Goal: Obtain resource: Download file/media

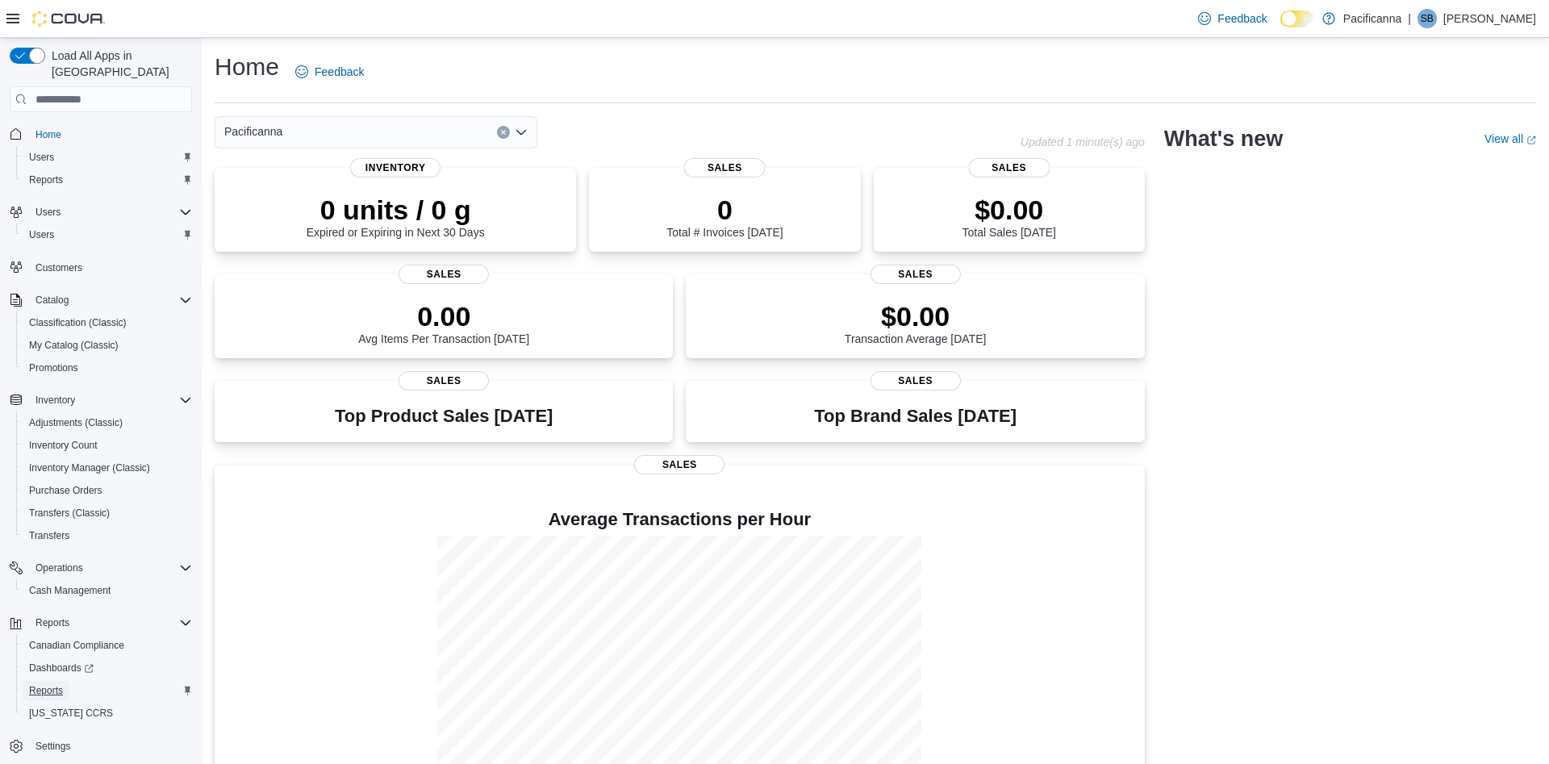
click at [62, 684] on span "Reports" at bounding box center [46, 690] width 34 height 13
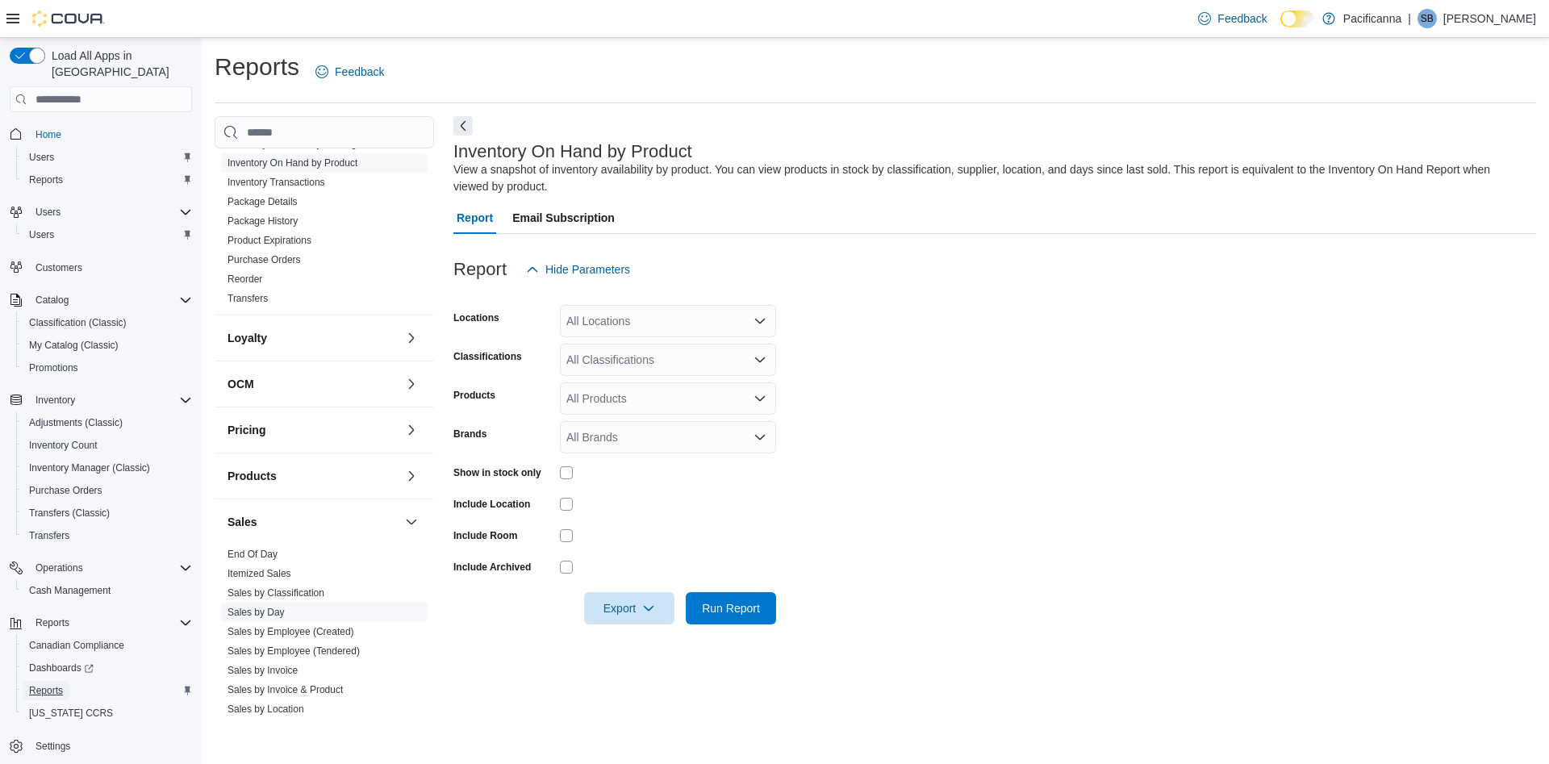
scroll to position [465, 0]
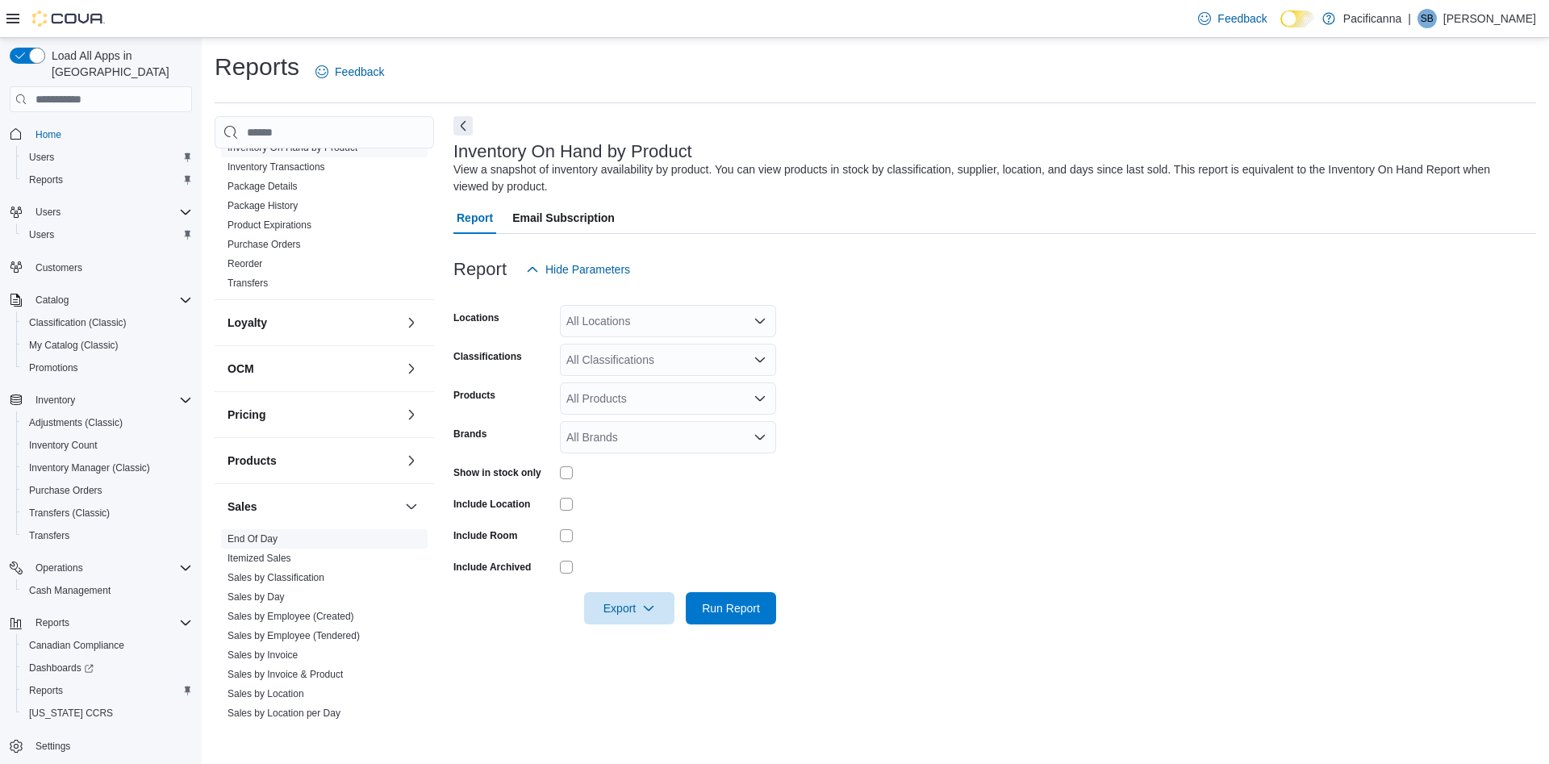
click at [261, 538] on link "End Of Day" at bounding box center [253, 538] width 50 height 11
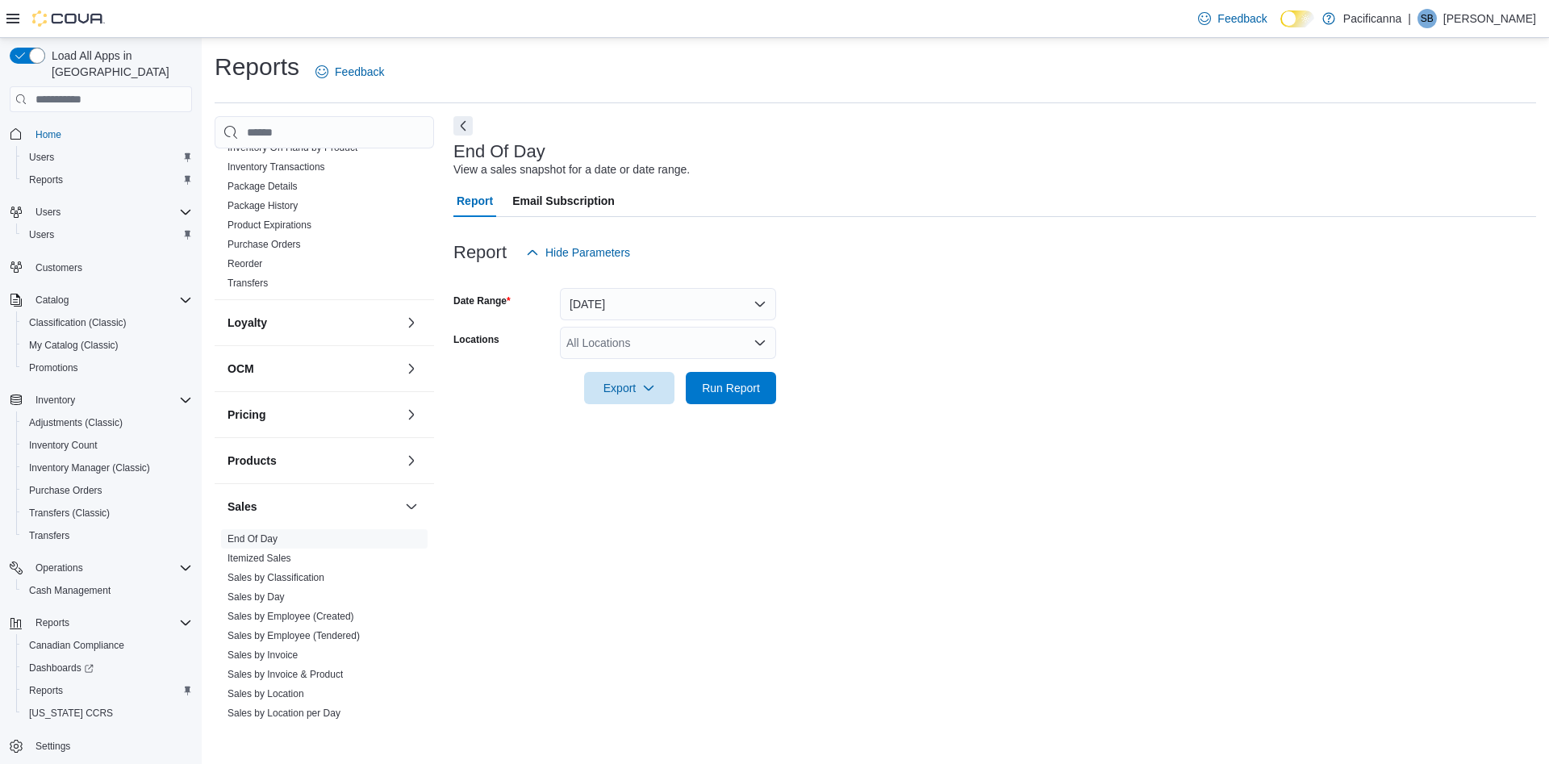
click at [750, 289] on form "Date Range Today Locations All Locations Export Run Report" at bounding box center [994, 337] width 1083 height 136
click at [737, 307] on button "Today" at bounding box center [668, 304] width 216 height 32
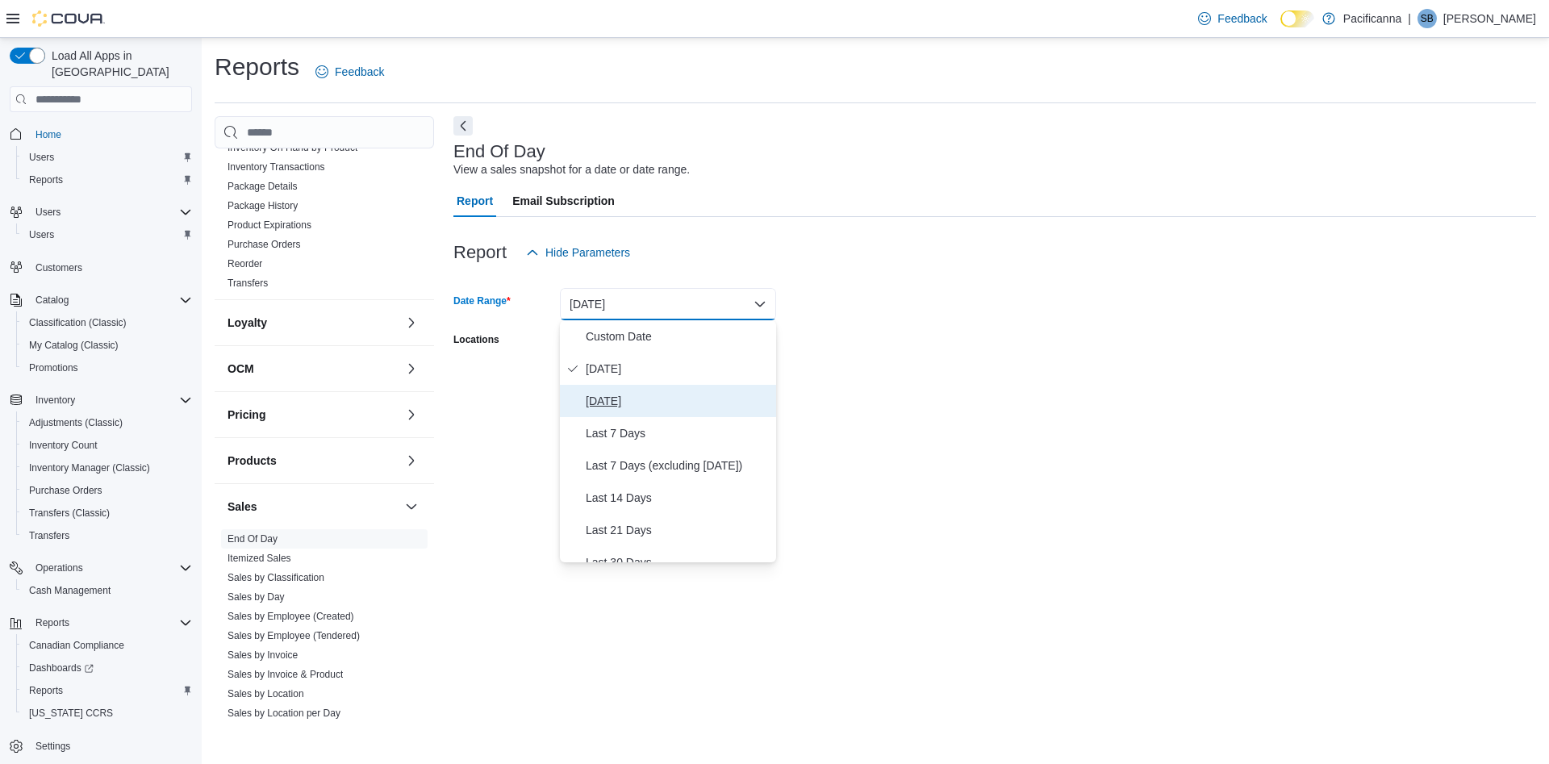
click at [625, 403] on span "Yesterday" at bounding box center [678, 400] width 184 height 19
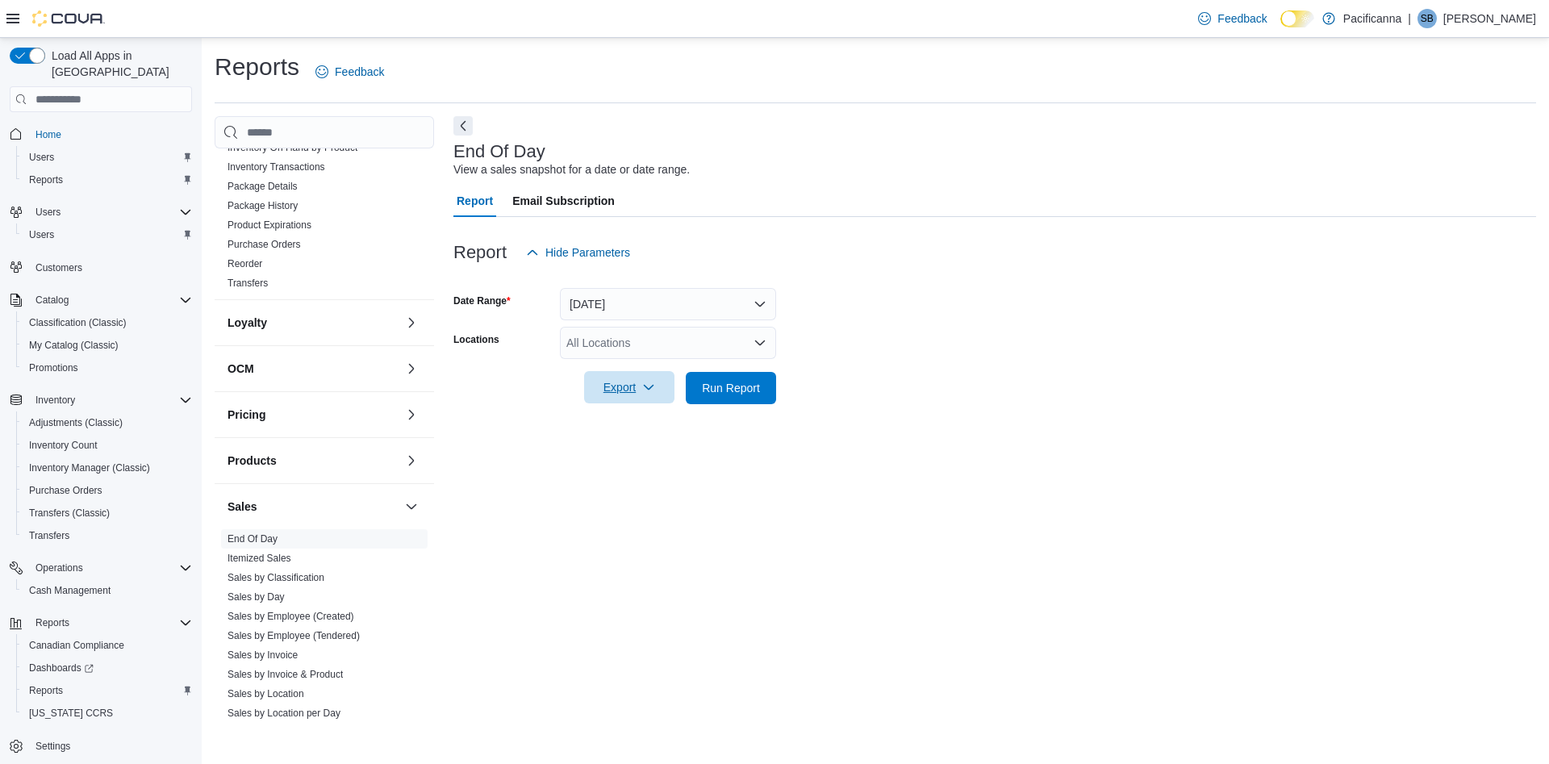
click at [625, 395] on span "Export" at bounding box center [629, 387] width 71 height 32
click at [641, 456] on span "Export to Pdf" at bounding box center [632, 452] width 73 height 13
